Goal: Contribute content

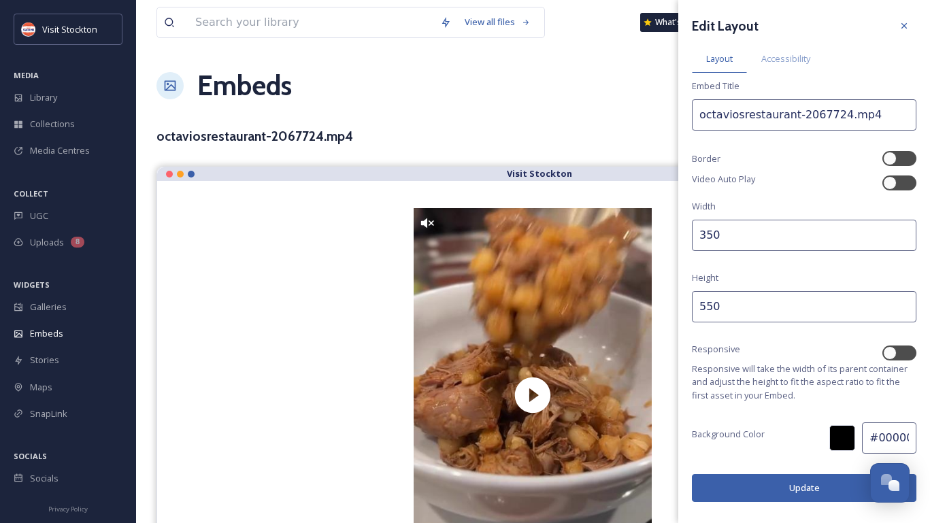
scroll to position [87, 0]
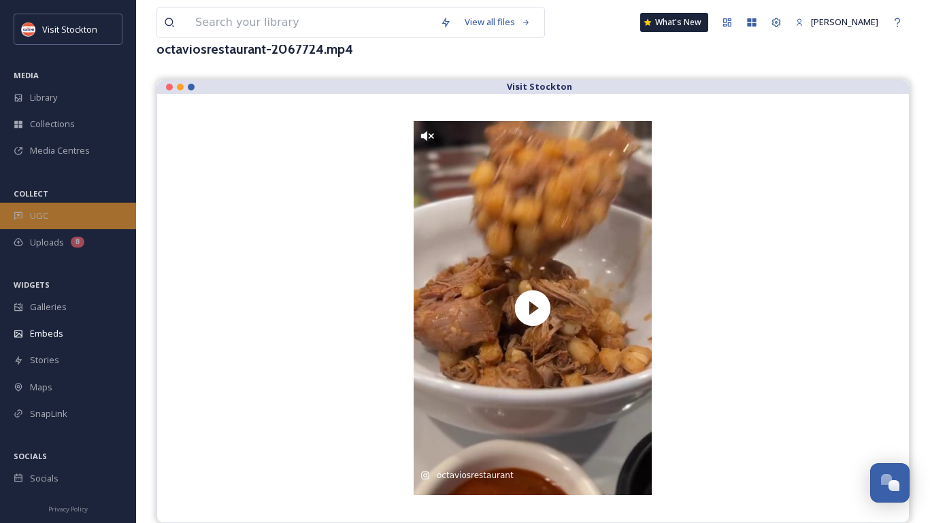
click at [48, 211] on div "UGC" at bounding box center [68, 216] width 136 height 27
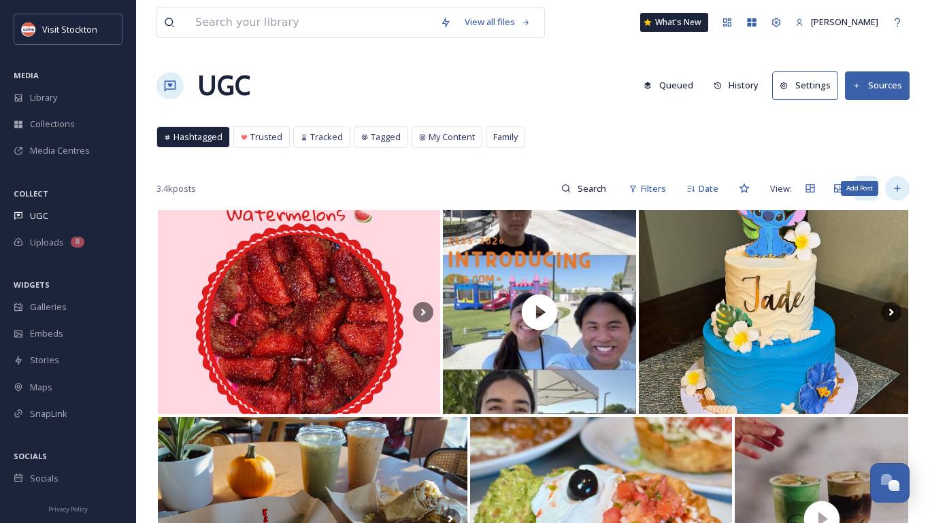
click at [897, 188] on icon at bounding box center [896, 189] width 6 height 6
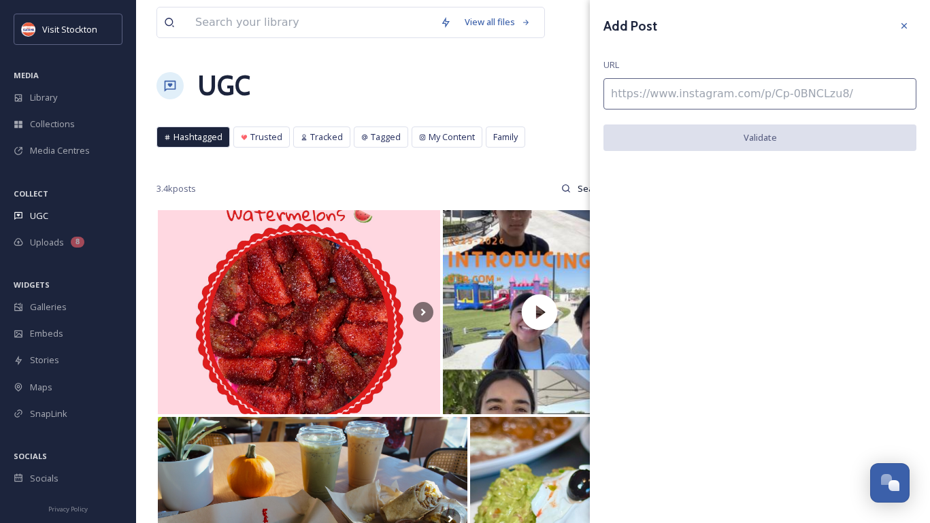
click at [795, 92] on input at bounding box center [759, 93] width 313 height 31
paste input "[URL][DOMAIN_NAME]"
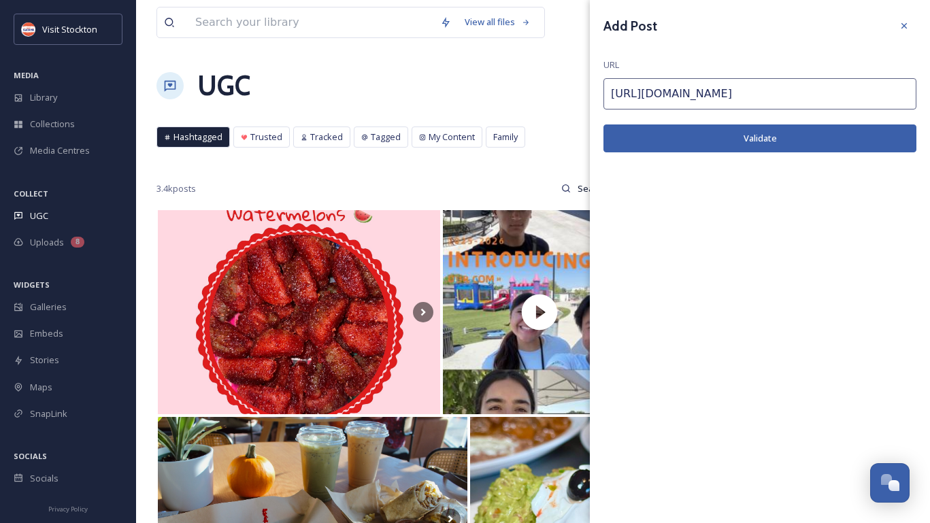
type input "[URL][DOMAIN_NAME]"
click at [874, 146] on button "Validate" at bounding box center [759, 138] width 313 height 28
click at [834, 142] on button "Add Post" at bounding box center [759, 138] width 313 height 28
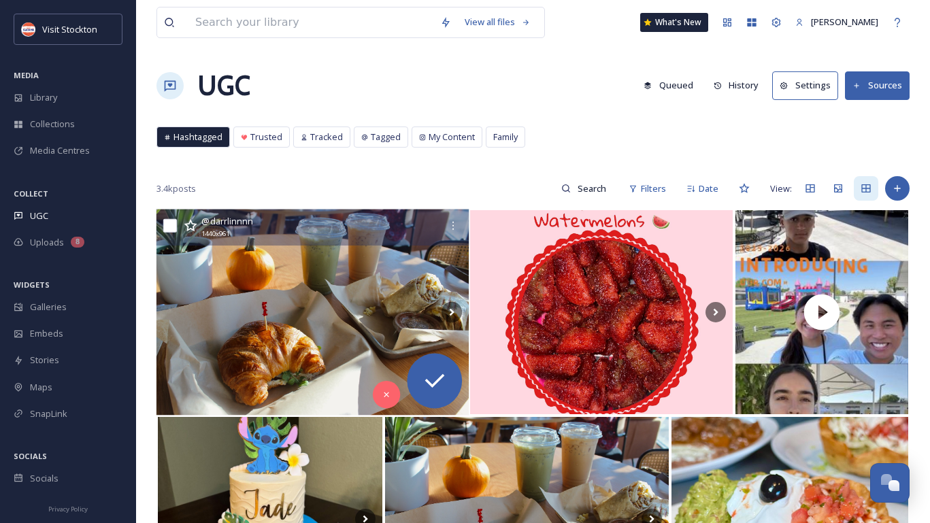
click at [313, 316] on img at bounding box center [312, 312] width 312 height 206
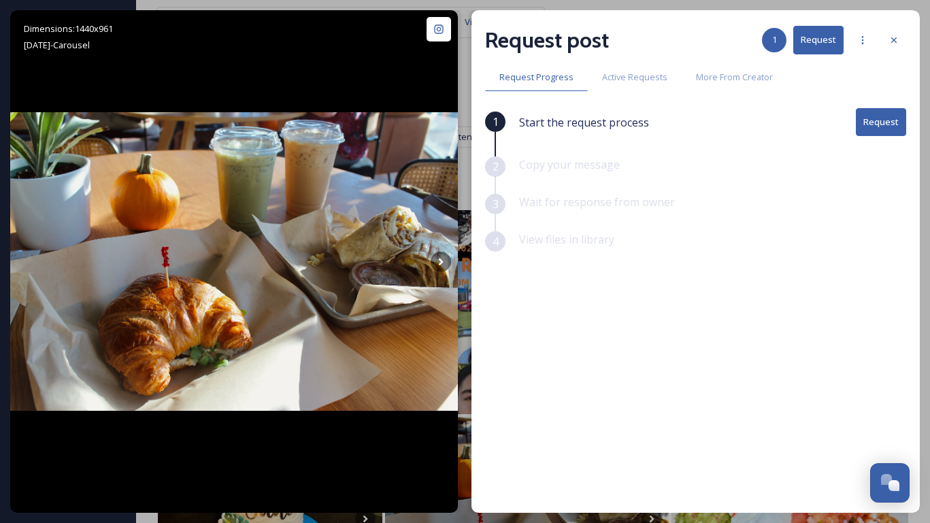
click at [897, 119] on button "Request" at bounding box center [880, 122] width 50 height 28
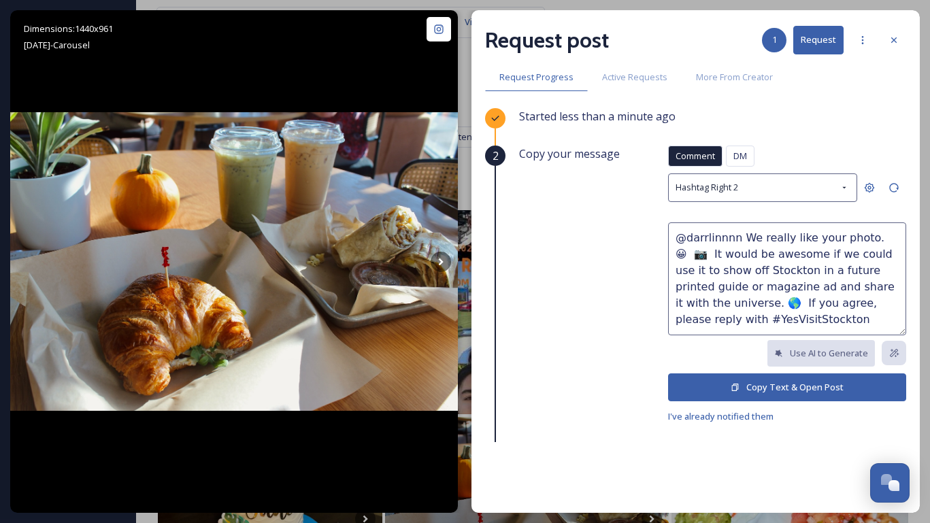
drag, startPoint x: 802, startPoint y: 240, endPoint x: 736, endPoint y: 234, distance: 66.2
click at [736, 234] on textarea "@darrlinnnn We really like your photo. 😀 📷 It would be awesome if we could use …" at bounding box center [787, 278] width 238 height 113
click at [734, 239] on textarea "@darrlinnnnlove your photo. 😀 📷 It would be awesome if we could use it to show …" at bounding box center [787, 278] width 238 height 113
click at [727, 285] on textarea "@darrlinnnn love your photo. 😀 📷 It would be awesome if we could use it to show…" at bounding box center [787, 278] width 238 height 113
click at [860, 271] on textarea "@darrlinnnn love your photo. 😀 📷 It would be awesome if we could use it to show…" at bounding box center [787, 278] width 238 height 113
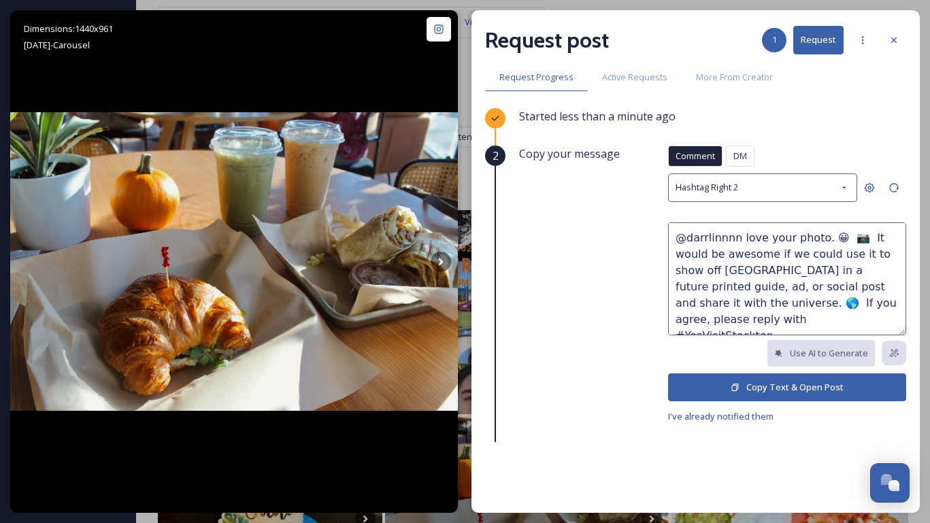
click at [832, 307] on textarea "@darrlinnnn love your photo. 😀 📷 It would be awesome if we could use it to show…" at bounding box center [787, 278] width 238 height 113
type textarea "@darrlinnnn love your photo. 😀 📷 It would be awesome if we could use it to show…"
click at [760, 375] on button "Copy Text & Open Post" at bounding box center [787, 387] width 238 height 28
